Goal: Task Accomplishment & Management: Use online tool/utility

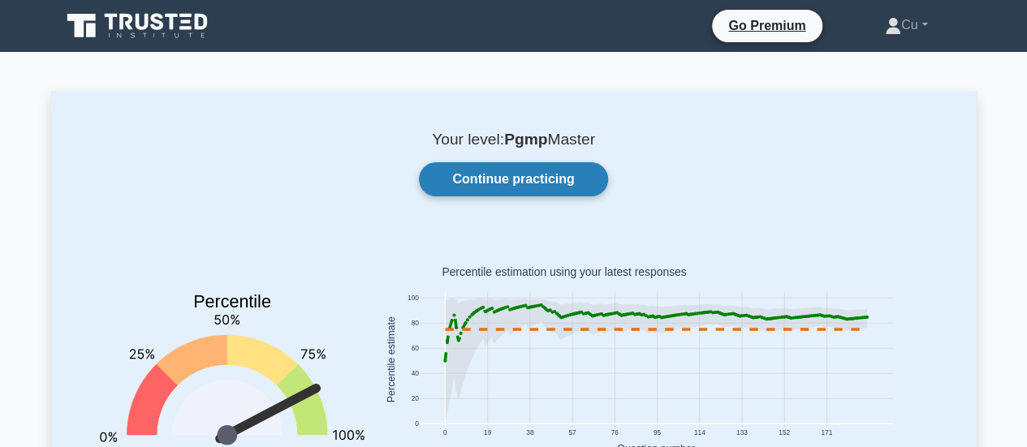
click at [477, 170] on link "Continue practicing" at bounding box center [513, 179] width 188 height 34
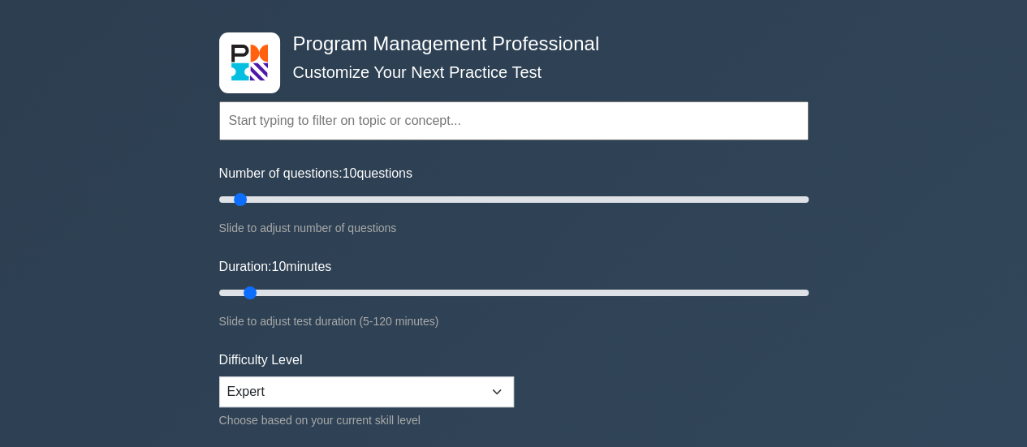
scroll to position [81, 0]
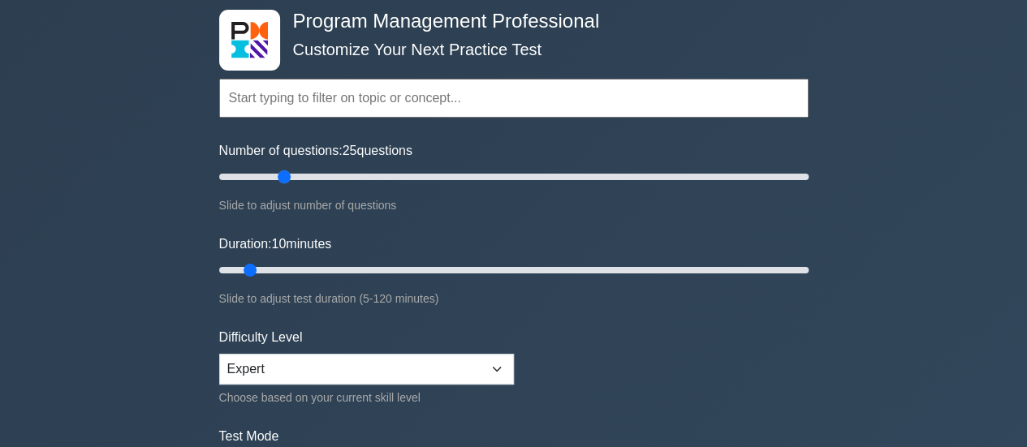
drag, startPoint x: 238, startPoint y: 176, endPoint x: 278, endPoint y: 176, distance: 40.6
type input "25"
click at [278, 176] on input "Number of questions: 25 questions" at bounding box center [513, 176] width 589 height 19
drag, startPoint x: 248, startPoint y: 265, endPoint x: 338, endPoint y: 271, distance: 89.5
type input "30"
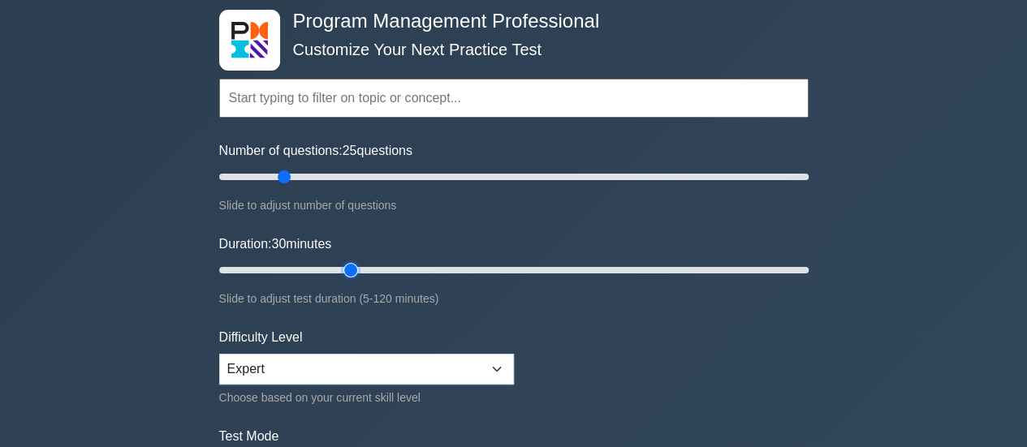
click at [338, 271] on input "Duration: 30 minutes" at bounding box center [513, 270] width 589 height 19
